Goal: Task Accomplishment & Management: Complete application form

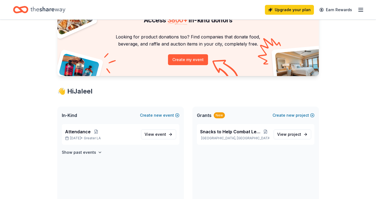
scroll to position [39, 0]
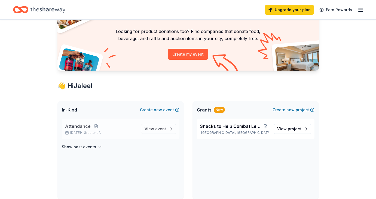
click at [83, 129] on div "Attendance [DATE] • Greater LA" at bounding box center [101, 129] width 72 height 12
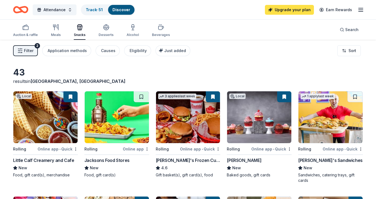
click at [289, 10] on link "Upgrade your plan" at bounding box center [289, 10] width 49 height 10
click at [304, 10] on link "Upgrade your plan" at bounding box center [289, 10] width 49 height 10
click at [283, 11] on link "Upgrade your plan" at bounding box center [289, 10] width 49 height 10
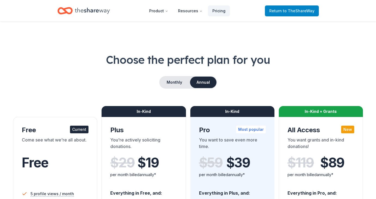
click at [294, 10] on span "to TheShareWay" at bounding box center [299, 10] width 32 height 5
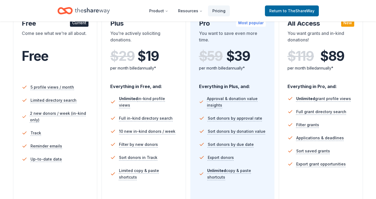
scroll to position [135, 0]
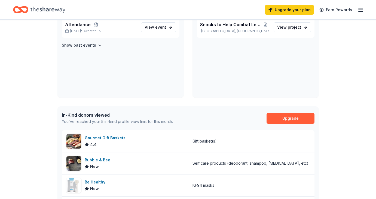
scroll to position [143, 0]
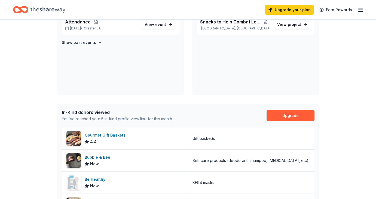
click at [132, 91] on div "Attendance [DATE] • Greater LA View event Show past events" at bounding box center [121, 54] width 126 height 81
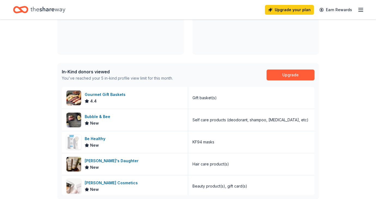
scroll to position [187, 0]
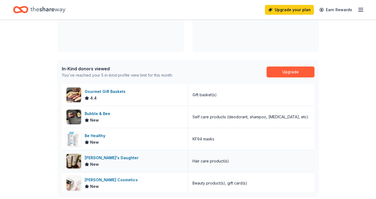
click at [96, 157] on div "[PERSON_NAME]'s Daughter" at bounding box center [113, 158] width 56 height 7
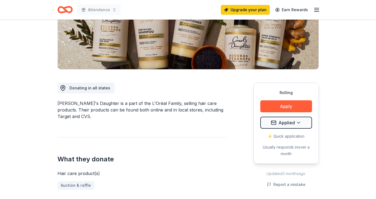
scroll to position [116, 0]
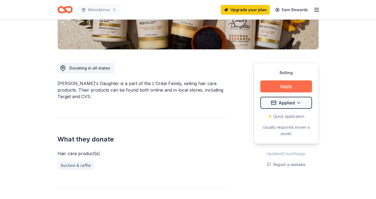
click at [291, 86] on button "Apply" at bounding box center [287, 86] width 52 height 12
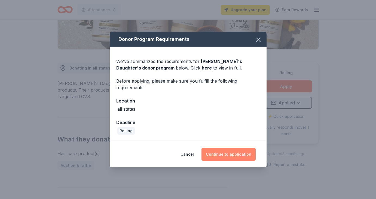
click at [228, 153] on button "Continue to application" at bounding box center [229, 154] width 54 height 13
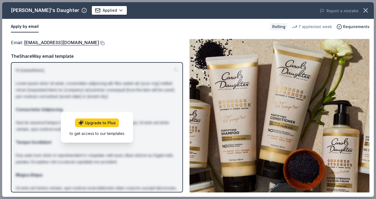
click at [102, 42] on button at bounding box center [101, 43] width 5 height 4
click at [364, 12] on icon "button" at bounding box center [366, 10] width 4 height 4
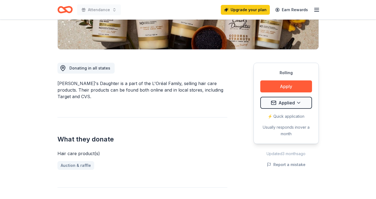
click at [317, 10] on line "button" at bounding box center [317, 10] width 4 height 0
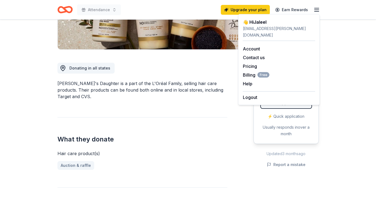
click at [258, 91] on div "Logout" at bounding box center [279, 95] width 72 height 9
click at [252, 94] on button "Logout" at bounding box center [250, 97] width 14 height 7
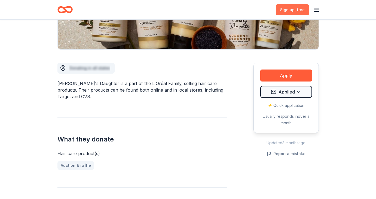
click at [297, 11] on span ", free" at bounding box center [300, 9] width 10 height 5
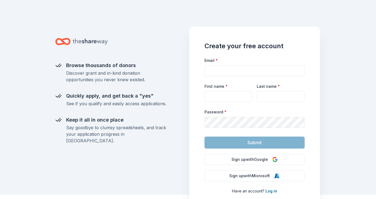
scroll to position [9, 0]
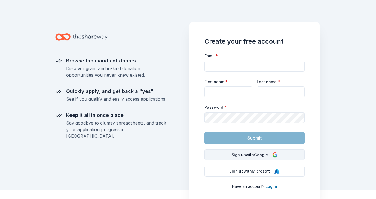
click at [231, 153] on button "Sign up with Google" at bounding box center [255, 154] width 100 height 11
